Goal: Information Seeking & Learning: Learn about a topic

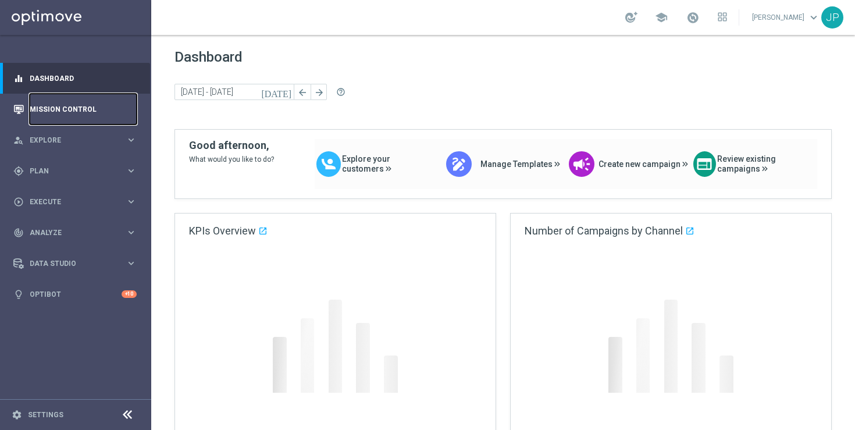
click at [69, 109] on link "Mission Control" at bounding box center [83, 109] width 107 height 31
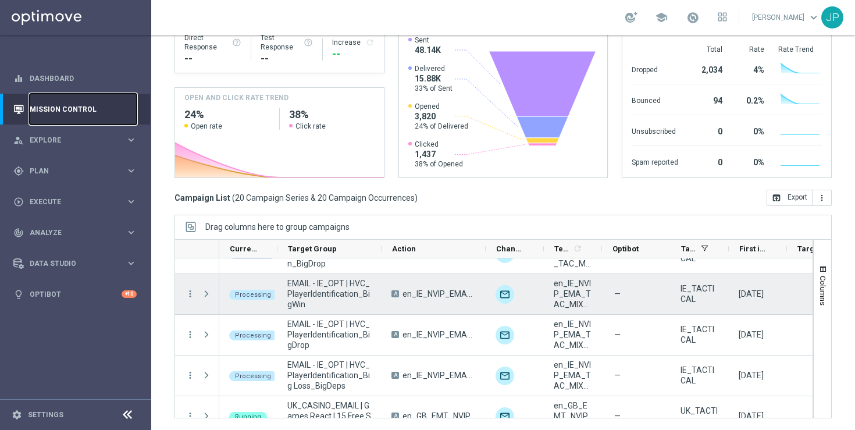
scroll to position [389, 0]
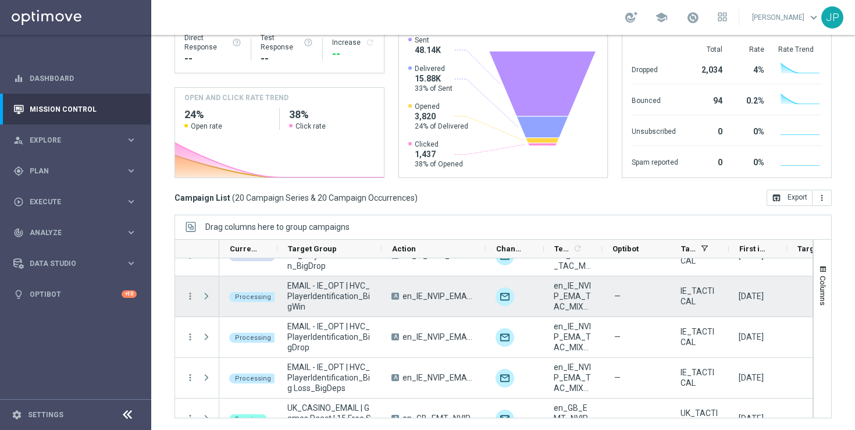
click at [205, 295] on span "Press SPACE to select this row." at bounding box center [206, 295] width 10 height 9
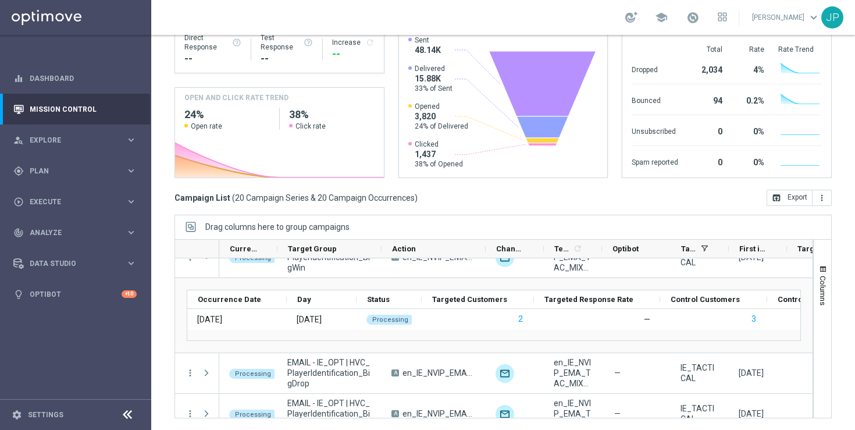
scroll to position [398, 0]
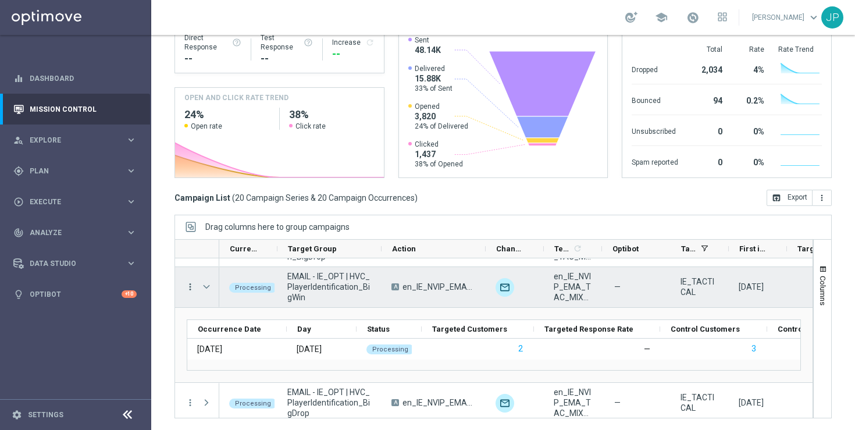
click at [188, 287] on icon "more_vert" at bounding box center [190, 286] width 10 height 10
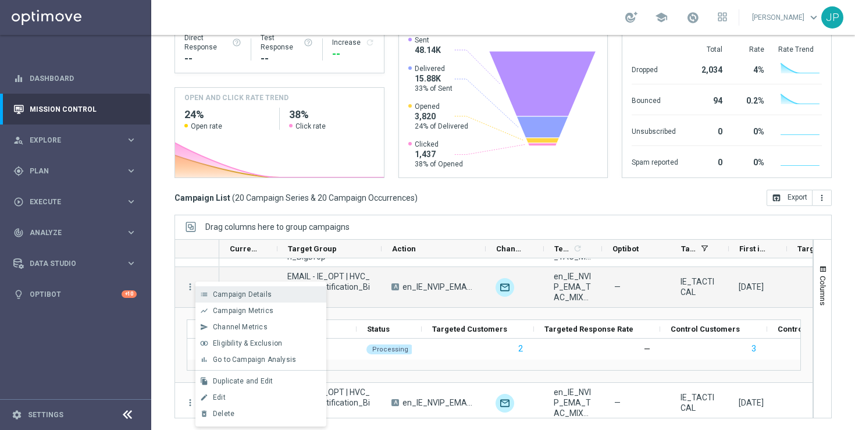
click at [268, 293] on span "Campaign Details" at bounding box center [242, 294] width 59 height 8
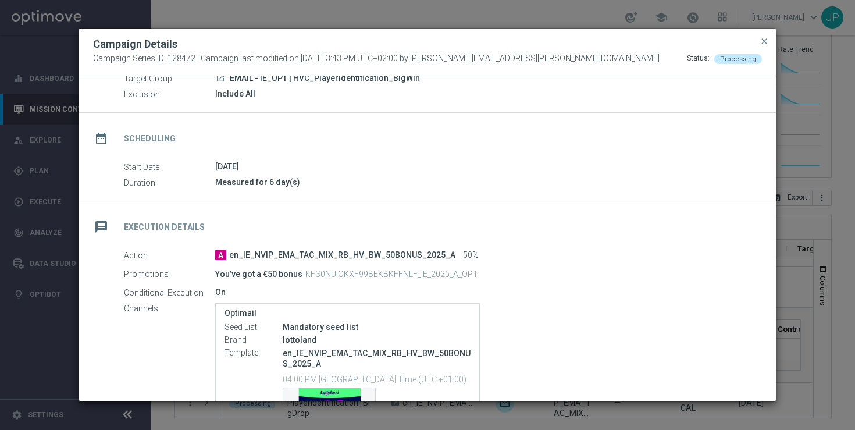
scroll to position [69, 0]
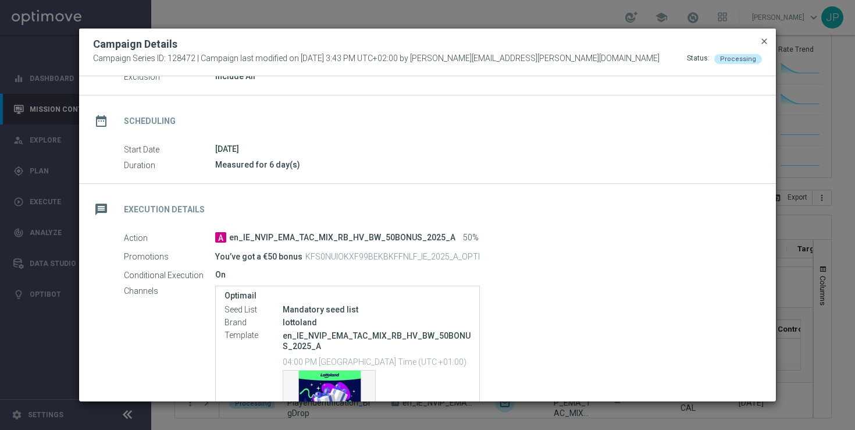
click at [767, 42] on span "close" at bounding box center [764, 41] width 9 height 9
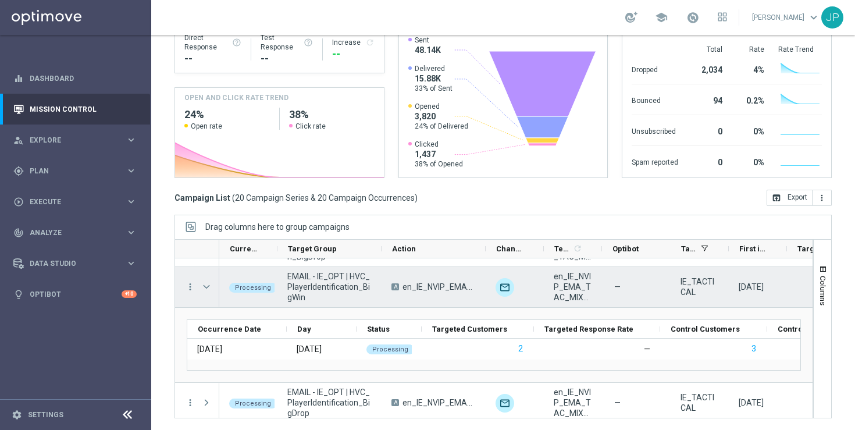
scroll to position [283, 0]
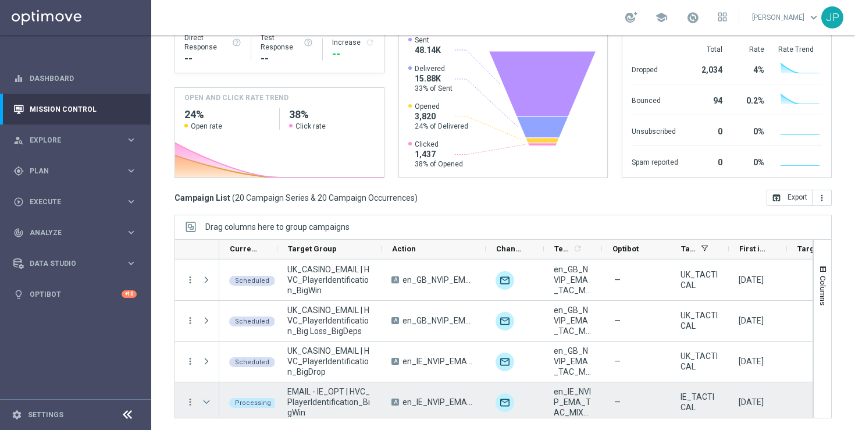
click at [209, 403] on span "Press SPACE to select this row." at bounding box center [206, 401] width 10 height 9
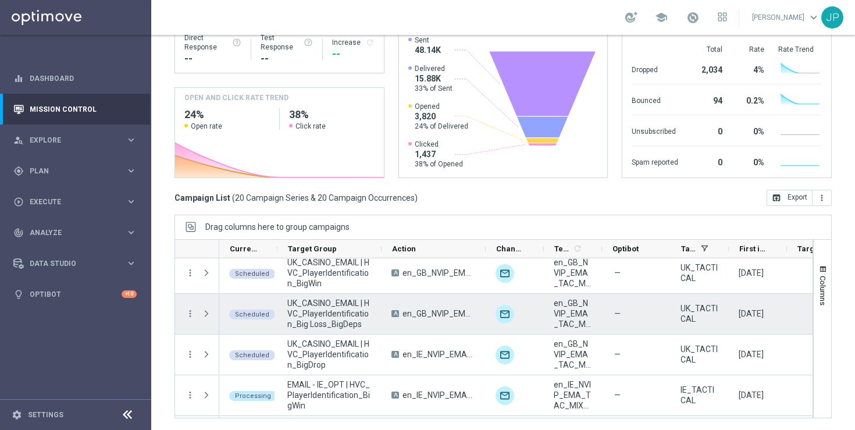
scroll to position [372, 0]
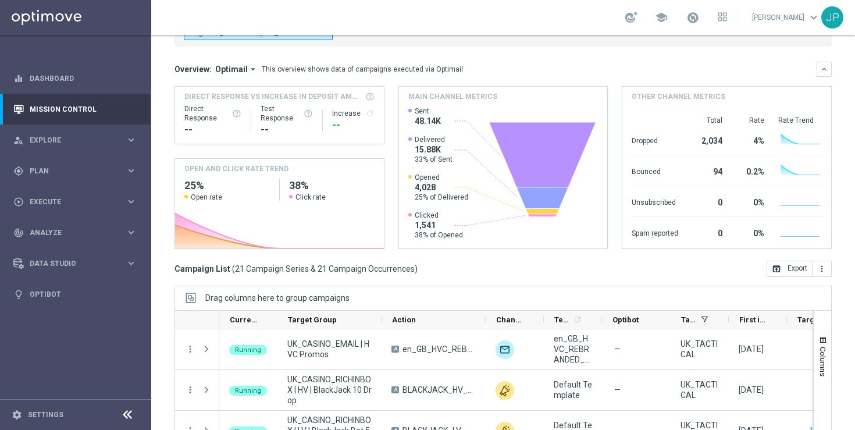
scroll to position [152, 0]
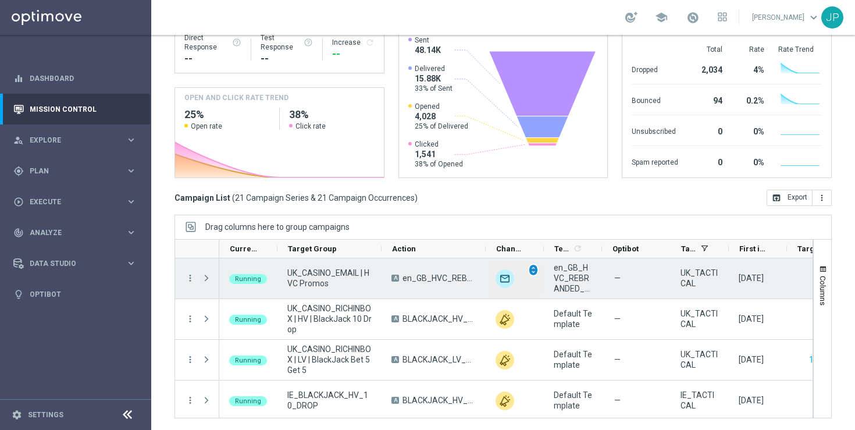
click at [532, 269] on span "unfold_more" at bounding box center [533, 270] width 8 height 8
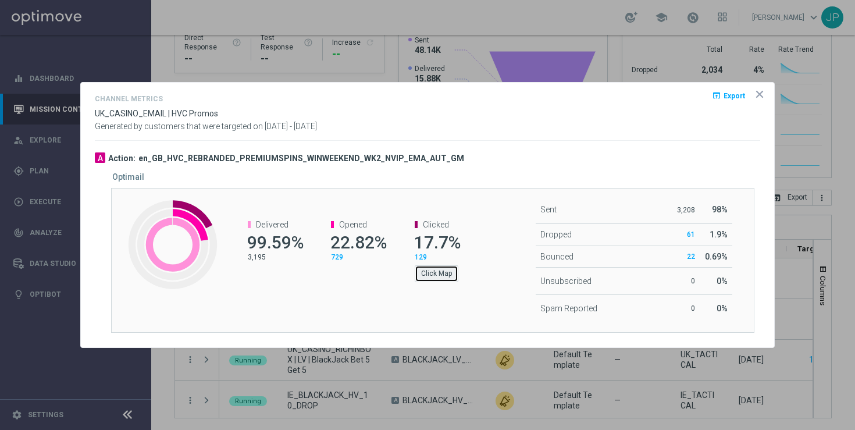
click at [451, 275] on button "Click Map" at bounding box center [437, 273] width 44 height 16
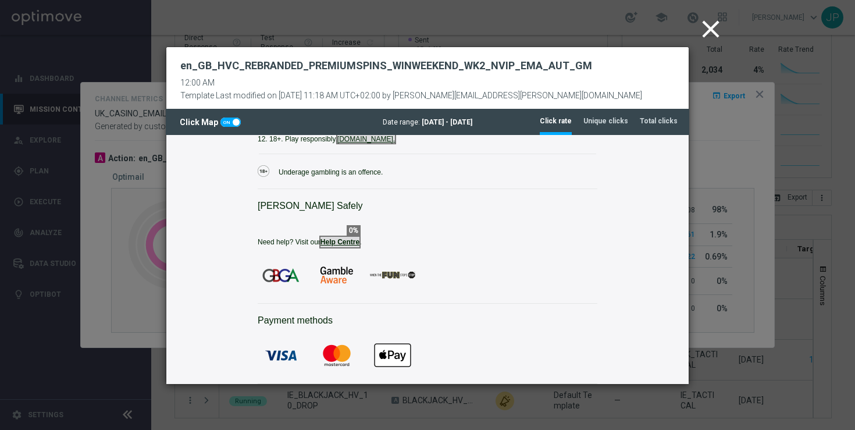
scroll to position [1758, 0]
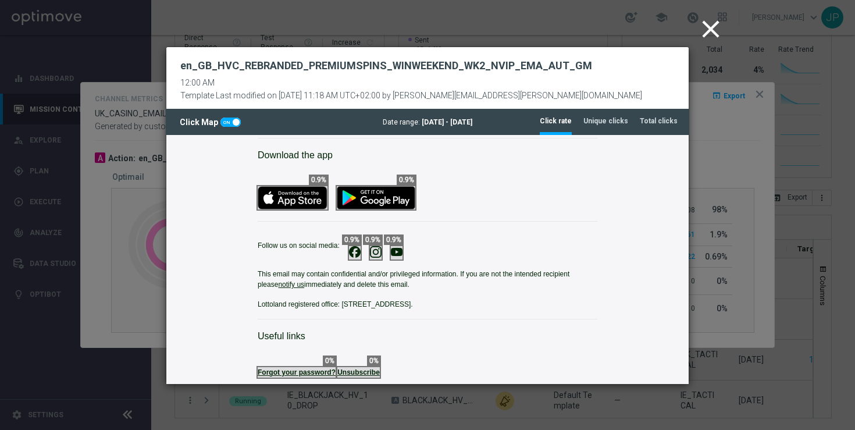
click at [707, 28] on icon "close" at bounding box center [710, 29] width 29 height 29
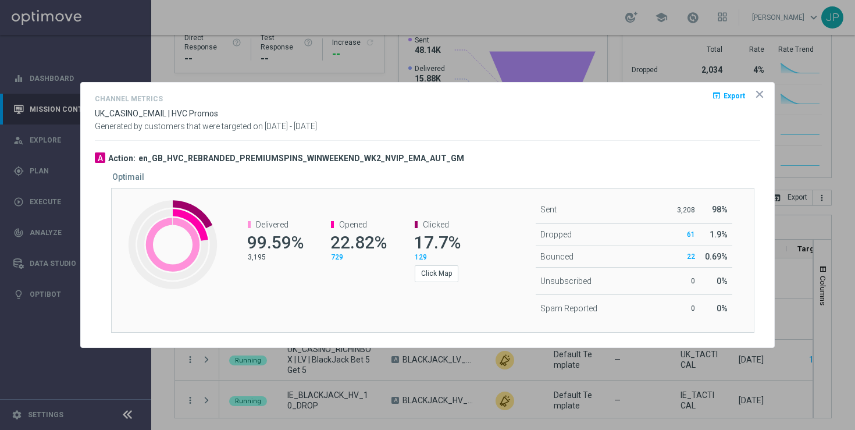
click at [762, 101] on opti-dialog-container "Channel Metrics open_in_browser Export UK_CASINO_EMAIL | HVC Promos Generated b…" at bounding box center [427, 215] width 693 height 265
click at [760, 97] on icon "icon" at bounding box center [760, 94] width 12 height 12
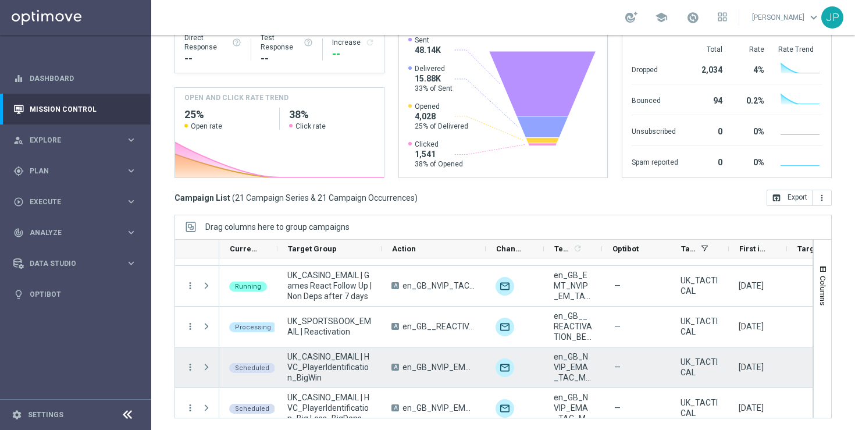
scroll to position [195, 0]
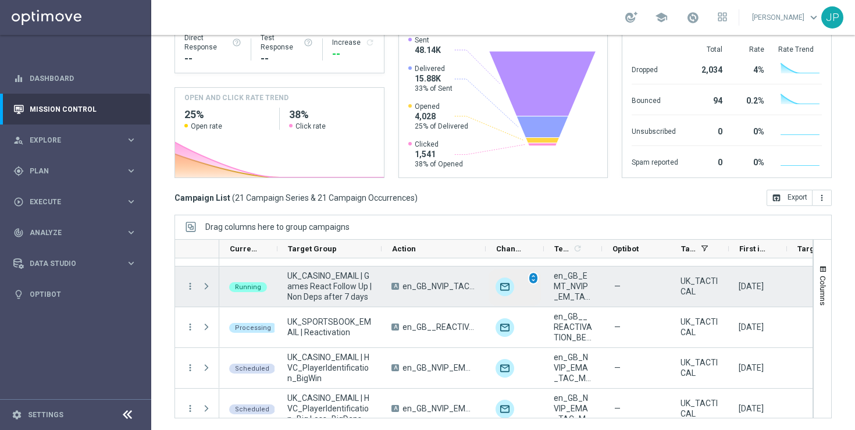
click at [534, 279] on span "unfold_more" at bounding box center [533, 278] width 8 height 8
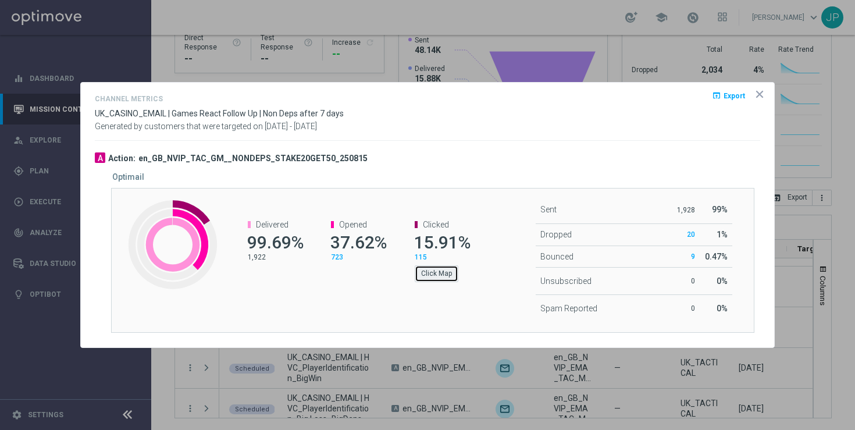
click at [440, 275] on button "Click Map" at bounding box center [437, 273] width 44 height 16
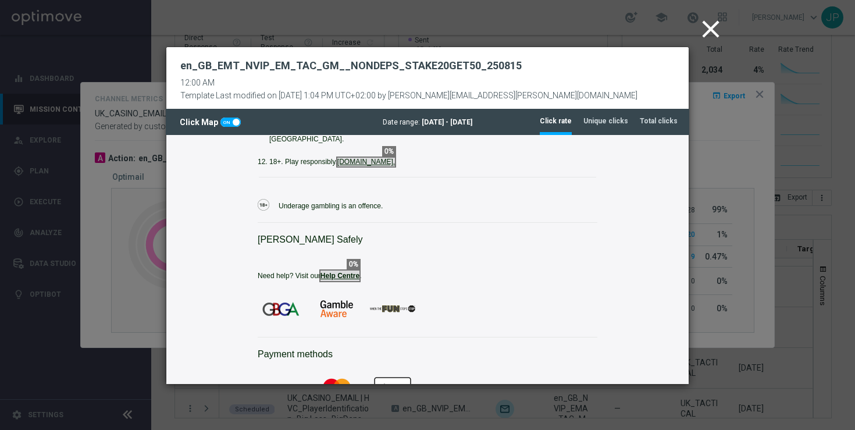
scroll to position [1603, 0]
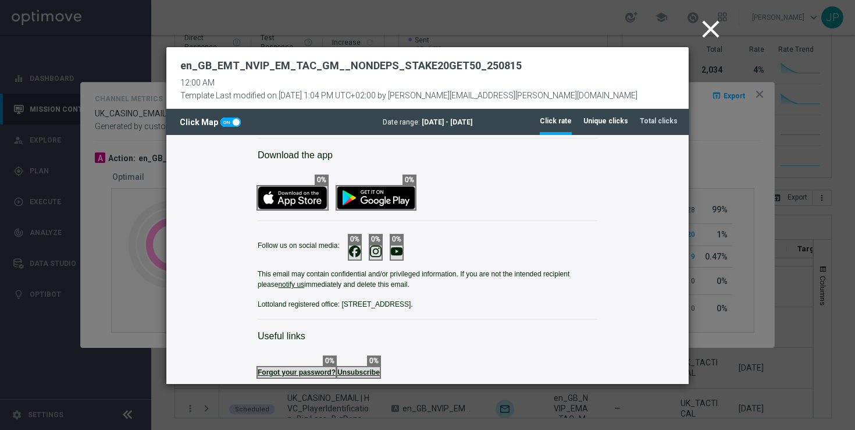
click at [626, 122] on tab-header "Unique clicks" at bounding box center [605, 121] width 45 height 10
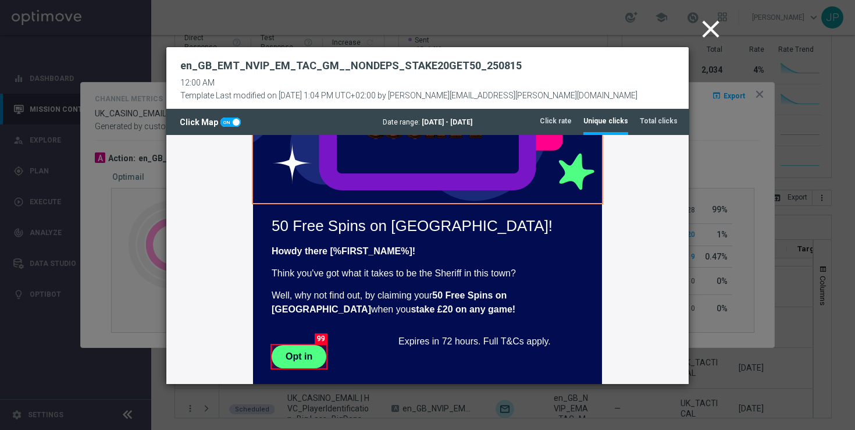
scroll to position [0, 0]
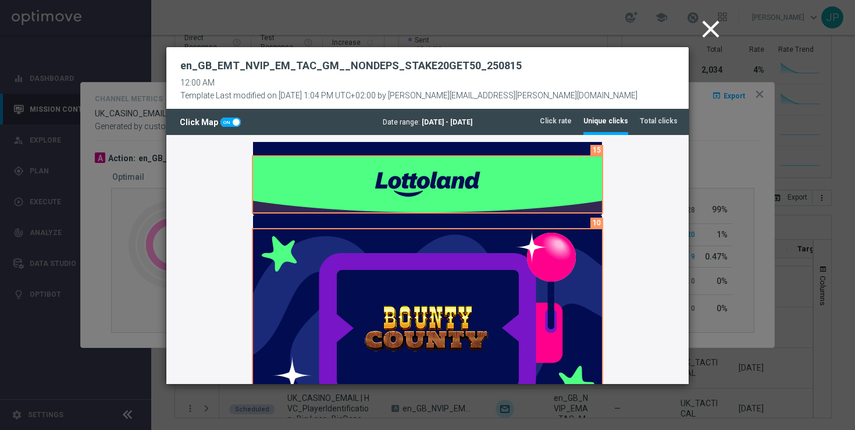
click at [705, 27] on icon "close" at bounding box center [710, 29] width 29 height 29
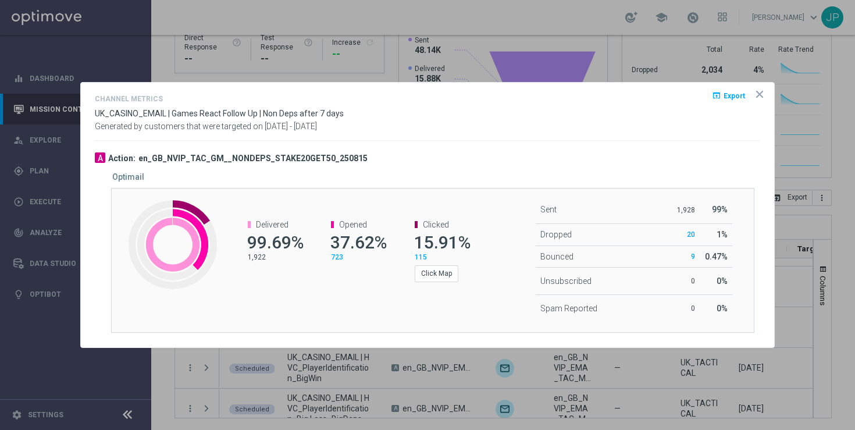
click at [764, 91] on icon "icon" at bounding box center [760, 94] width 12 height 12
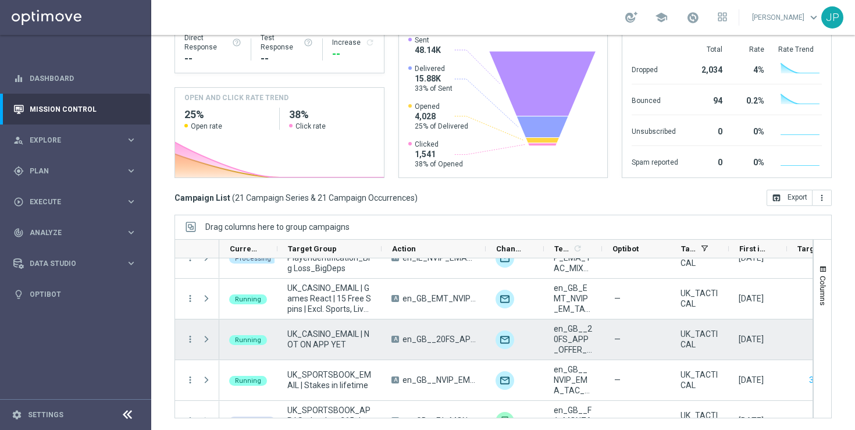
scroll to position [509, 0]
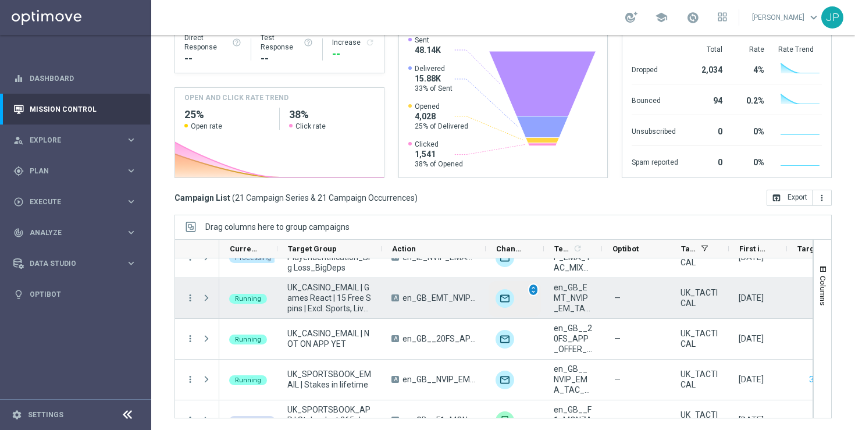
click at [536, 287] on span "unfold_more" at bounding box center [533, 290] width 8 height 8
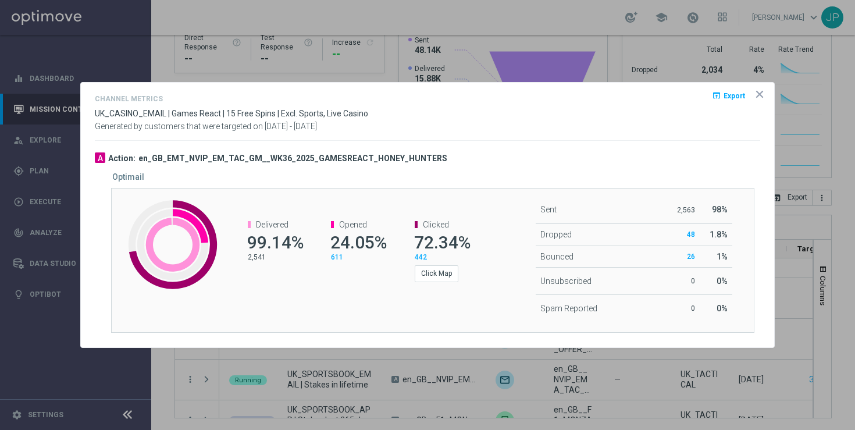
click at [759, 92] on icon "icon" at bounding box center [760, 94] width 6 height 6
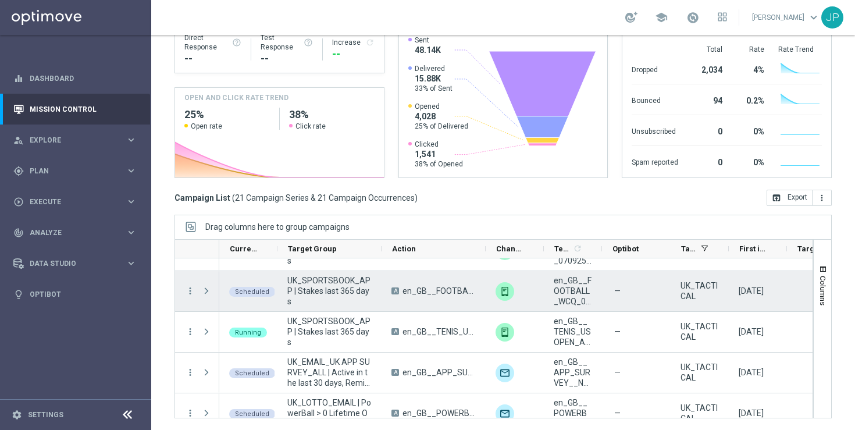
scroll to position [696, 0]
